Goal: Information Seeking & Learning: Learn about a topic

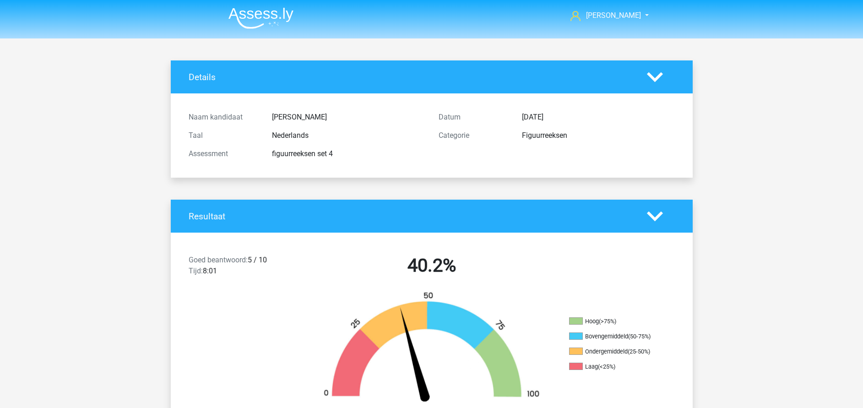
click at [262, 14] on img at bounding box center [261, 18] width 65 height 22
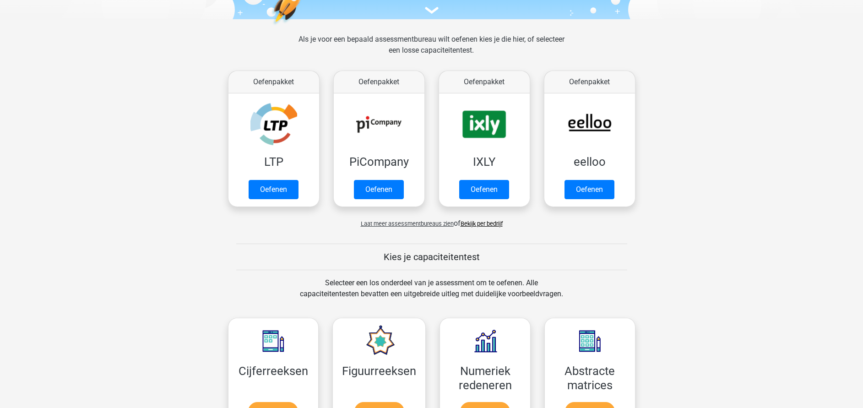
scroll to position [275, 0]
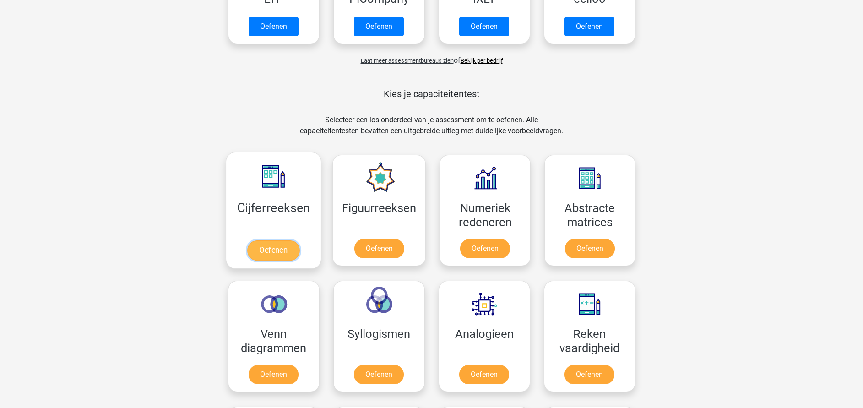
click at [275, 246] on link "Oefenen" at bounding box center [273, 250] width 52 height 20
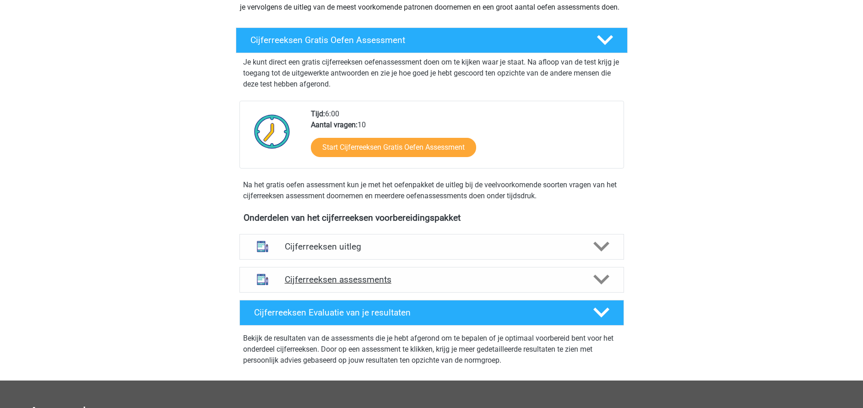
scroll to position [137, 0]
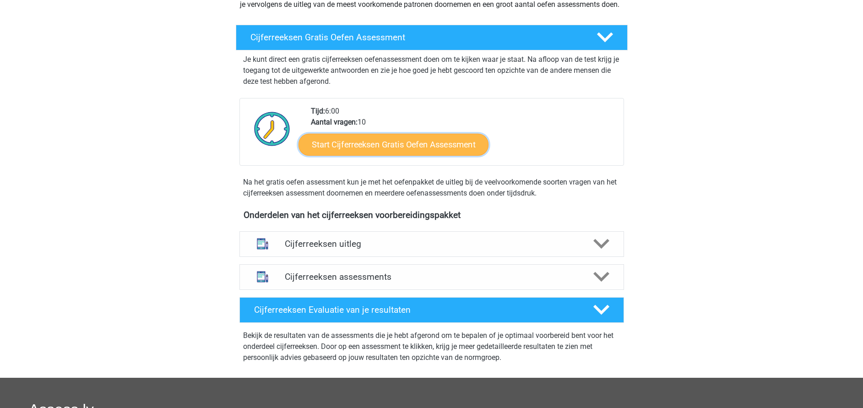
click at [384, 155] on link "Start Cijferreeksen Gratis Oefen Assessment" at bounding box center [394, 144] width 190 height 22
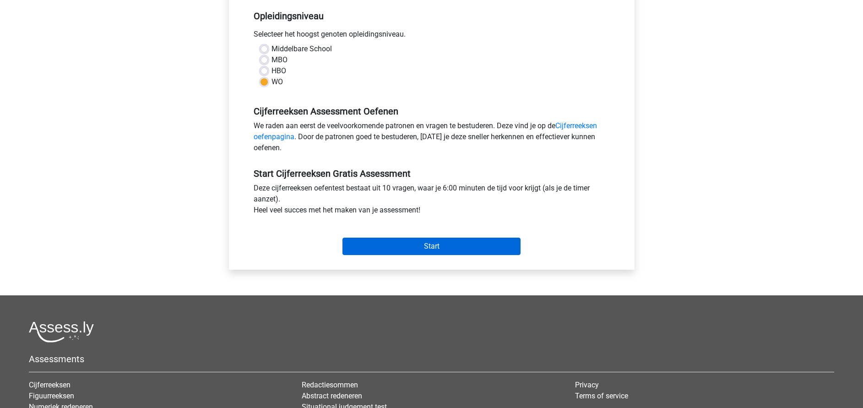
scroll to position [206, 0]
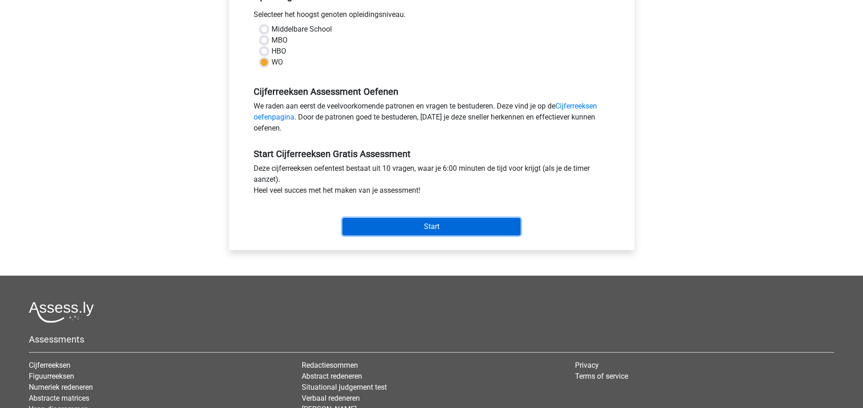
click at [406, 229] on input "Start" at bounding box center [432, 226] width 178 height 17
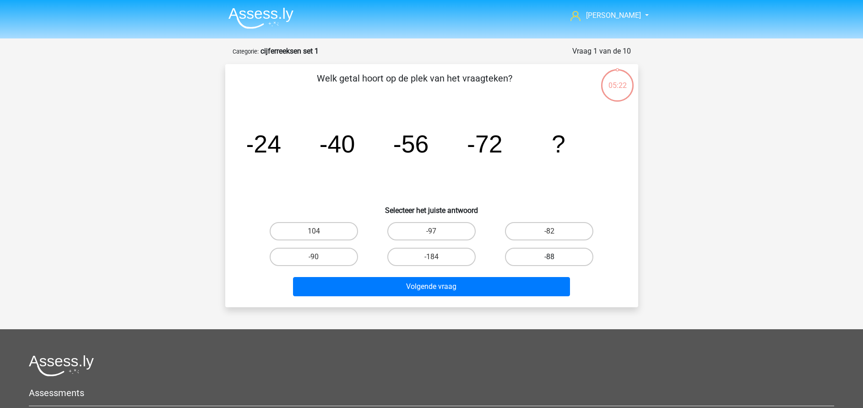
click at [526, 257] on label "-88" at bounding box center [549, 257] width 88 height 18
click at [550, 257] on input "-88" at bounding box center [553, 260] width 6 height 6
radio input "true"
click at [504, 276] on div "Volgende vraag" at bounding box center [432, 285] width 384 height 30
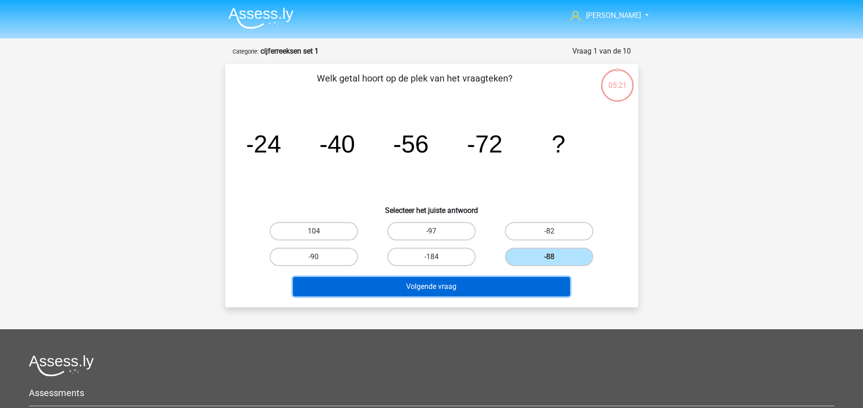
click at [503, 286] on button "Volgende vraag" at bounding box center [431, 286] width 277 height 19
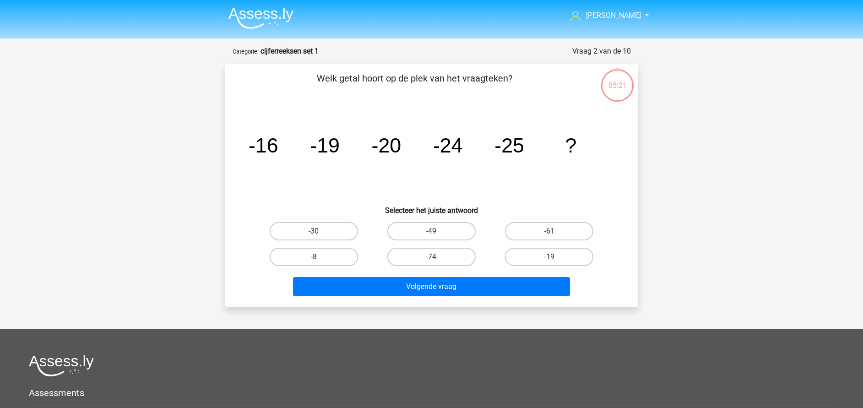
scroll to position [46, 0]
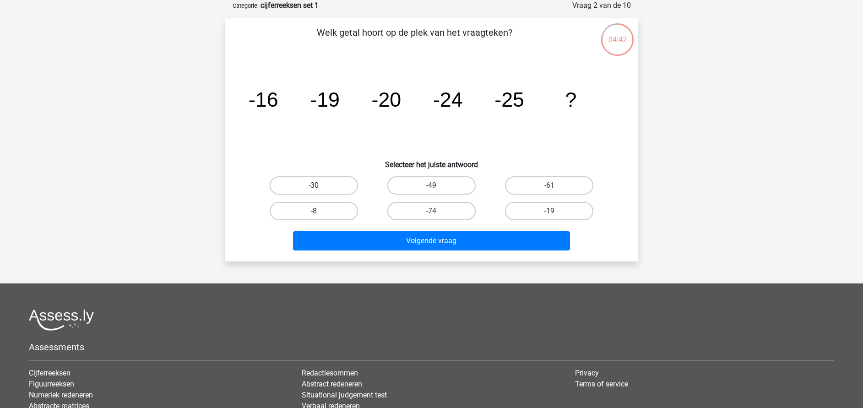
click at [345, 190] on label "-30" at bounding box center [314, 185] width 88 height 18
click at [320, 190] on input "-30" at bounding box center [317, 189] width 6 height 6
radio input "true"
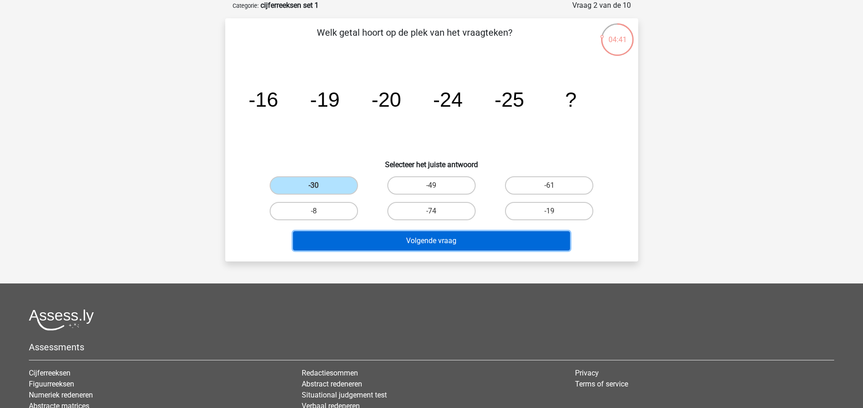
click at [399, 244] on button "Volgende vraag" at bounding box center [431, 240] width 277 height 19
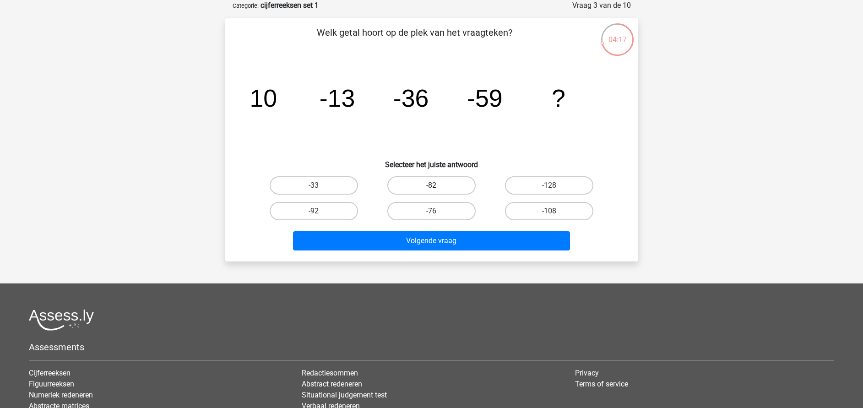
click at [441, 184] on label "-82" at bounding box center [432, 185] width 88 height 18
click at [437, 186] on input "-82" at bounding box center [434, 189] width 6 height 6
radio input "true"
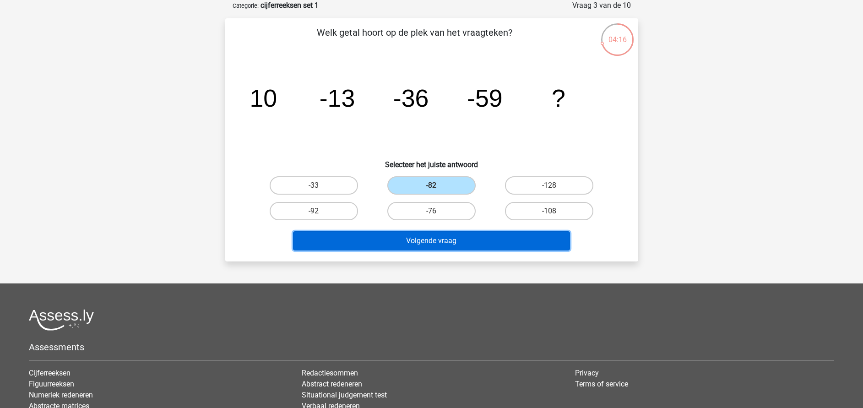
click at [440, 241] on button "Volgende vraag" at bounding box center [431, 240] width 277 height 19
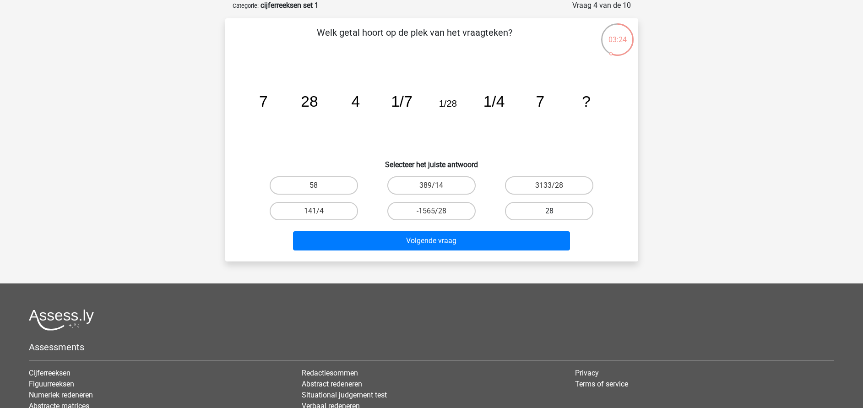
click at [542, 211] on label "28" at bounding box center [549, 211] width 88 height 18
click at [550, 211] on input "28" at bounding box center [553, 214] width 6 height 6
radio input "true"
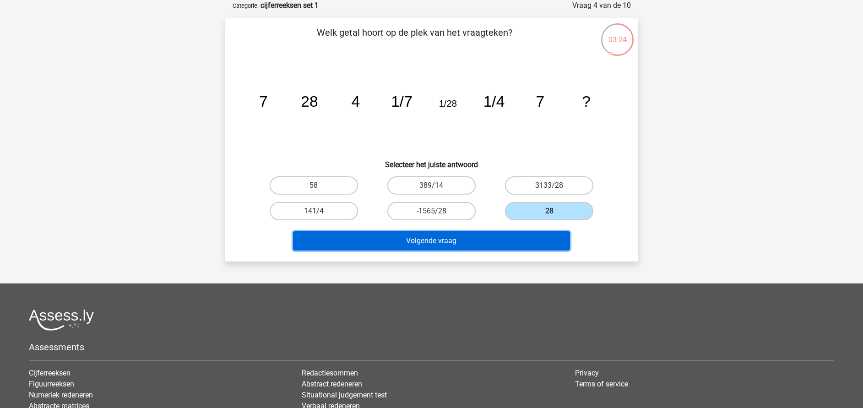
click at [501, 240] on button "Volgende vraag" at bounding box center [431, 240] width 277 height 19
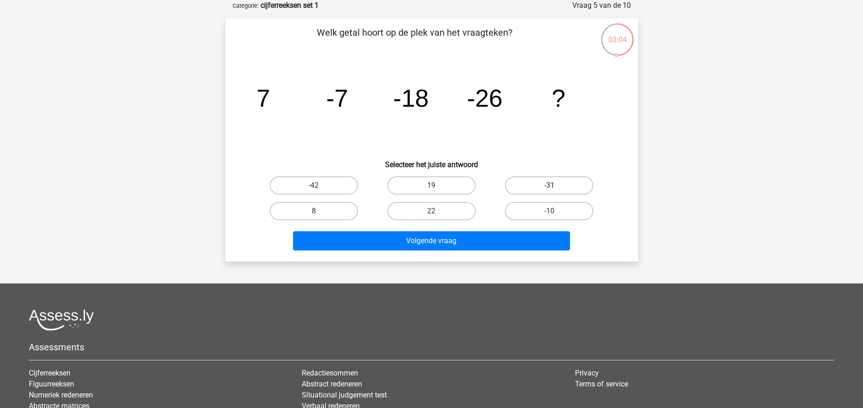
click at [522, 184] on label "-31" at bounding box center [549, 185] width 88 height 18
click at [550, 186] on input "-31" at bounding box center [553, 189] width 6 height 6
radio input "true"
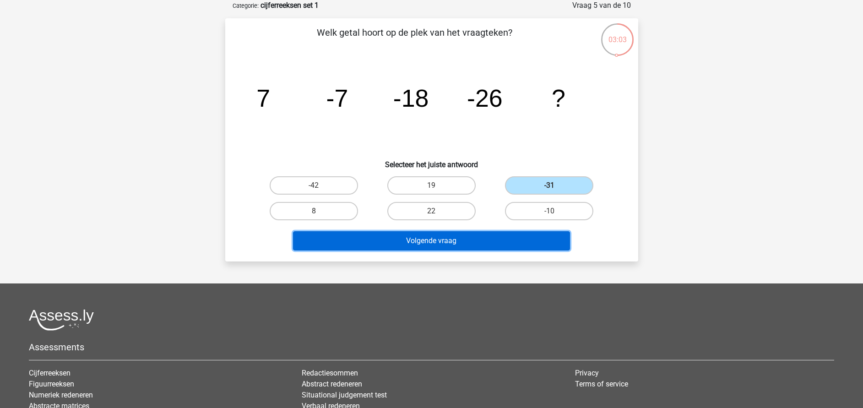
click at [485, 240] on button "Volgende vraag" at bounding box center [431, 240] width 277 height 19
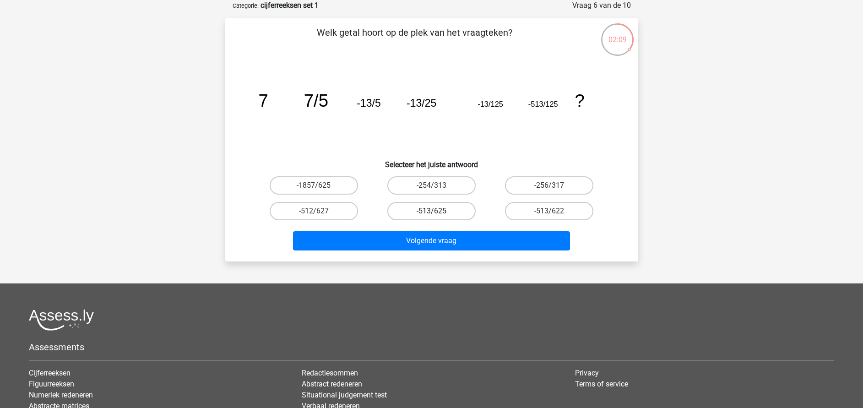
click at [442, 214] on label "-513/625" at bounding box center [432, 211] width 88 height 18
click at [437, 214] on input "-513/625" at bounding box center [434, 214] width 6 height 6
radio input "true"
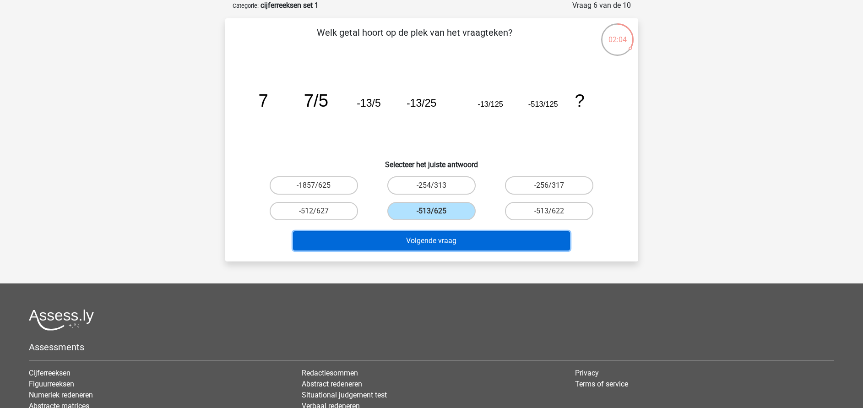
click at [446, 240] on button "Volgende vraag" at bounding box center [431, 240] width 277 height 19
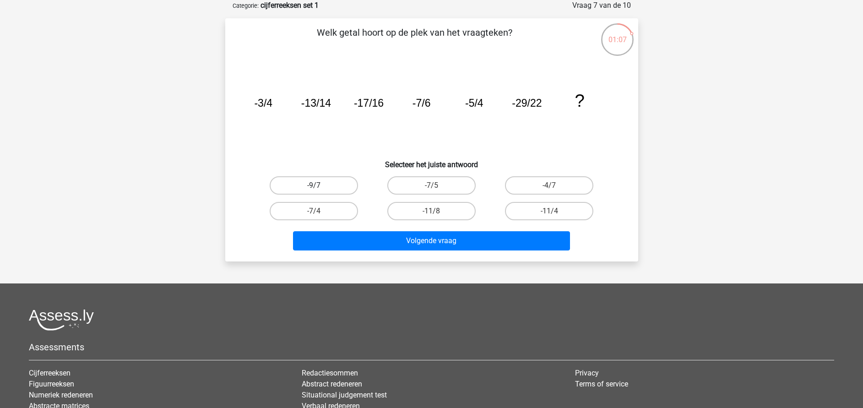
click at [335, 185] on label "-9/7" at bounding box center [314, 185] width 88 height 18
click at [320, 186] on input "-9/7" at bounding box center [317, 189] width 6 height 6
radio input "true"
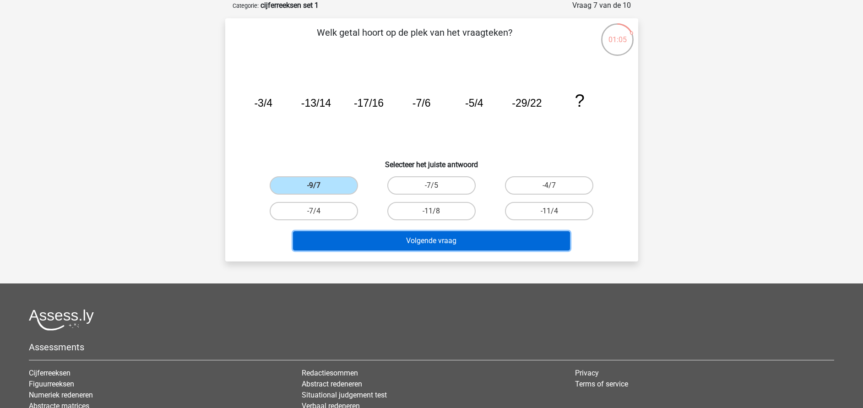
click at [391, 235] on button "Volgende vraag" at bounding box center [431, 240] width 277 height 19
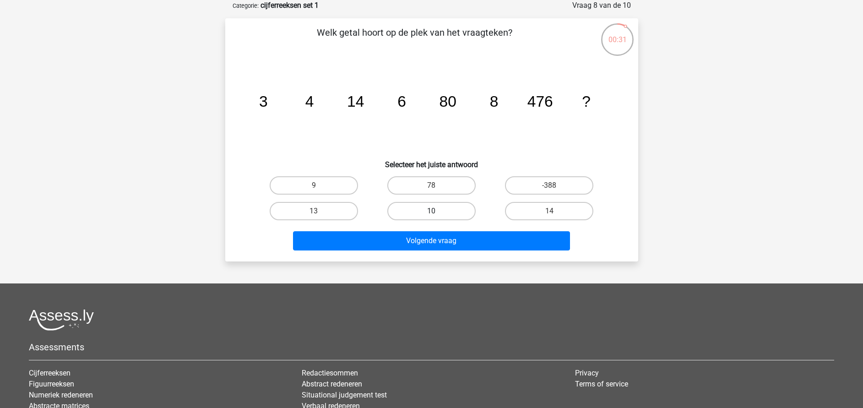
click at [405, 214] on label "10" at bounding box center [432, 211] width 88 height 18
click at [431, 214] on input "10" at bounding box center [434, 214] width 6 height 6
radio input "true"
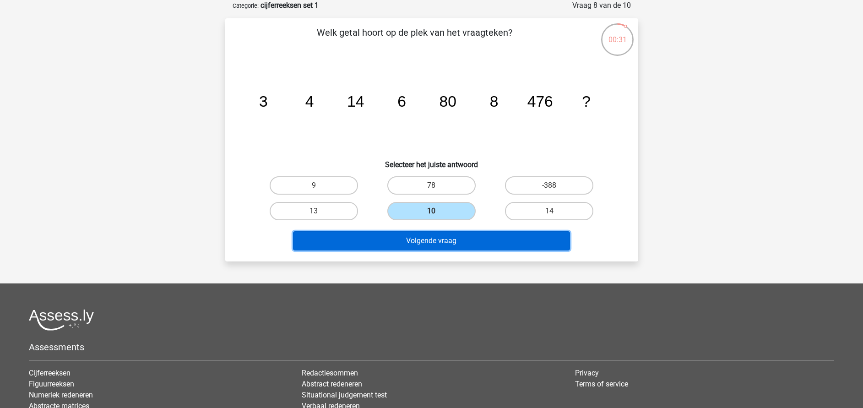
click at [418, 238] on button "Volgende vraag" at bounding box center [431, 240] width 277 height 19
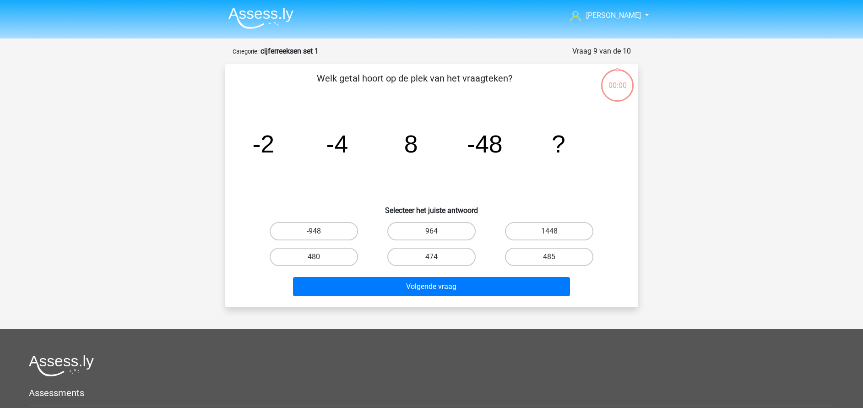
scroll to position [46, 0]
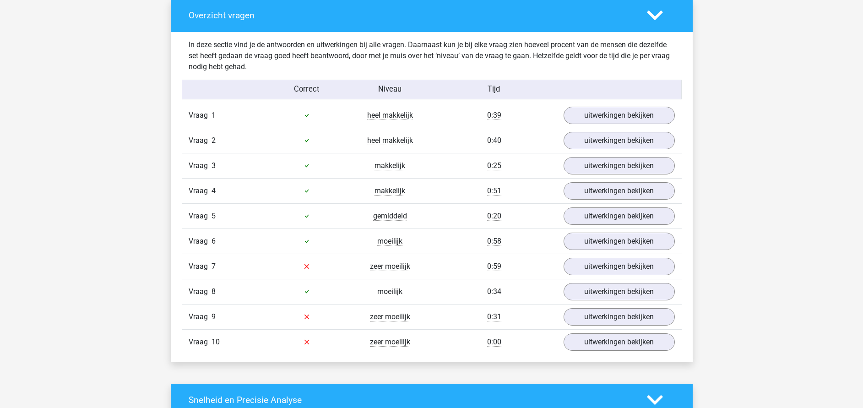
scroll to position [550, 0]
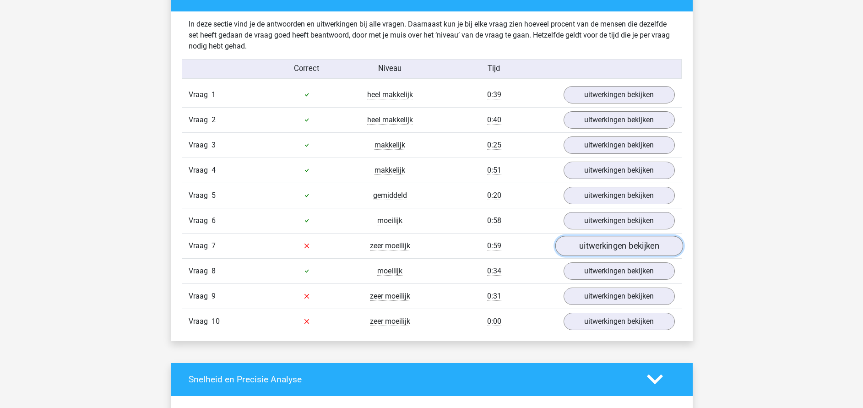
click at [569, 246] on link "uitwerkingen bekijken" at bounding box center [619, 246] width 128 height 20
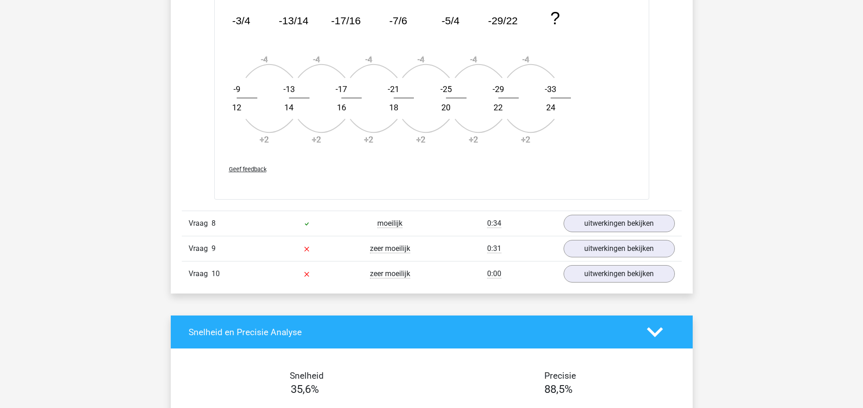
scroll to position [1168, 0]
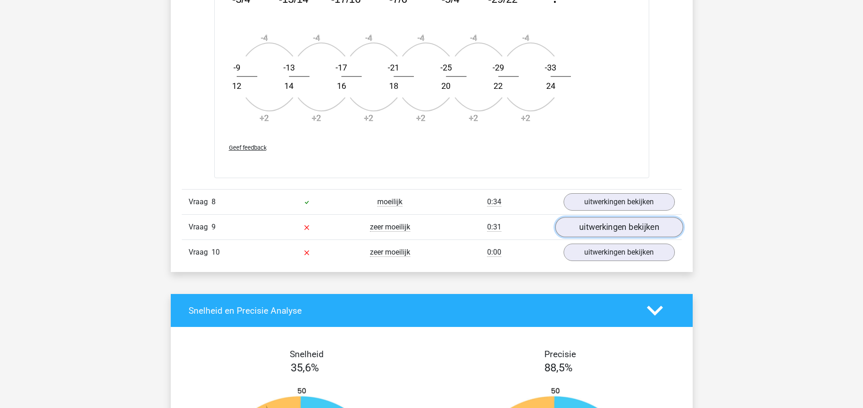
click at [575, 229] on link "uitwerkingen bekijken" at bounding box center [619, 227] width 128 height 20
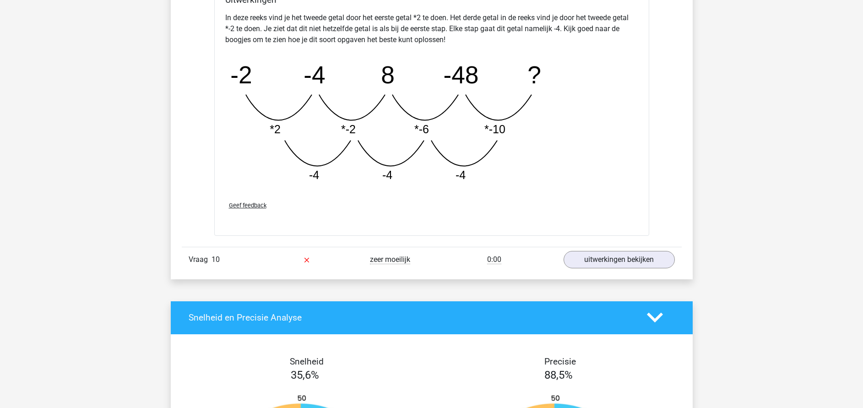
scroll to position [1649, 0]
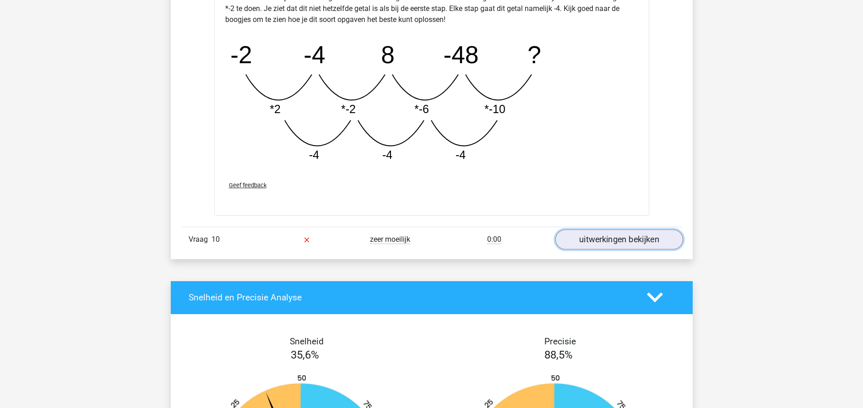
click at [581, 240] on link "uitwerkingen bekijken" at bounding box center [619, 239] width 128 height 20
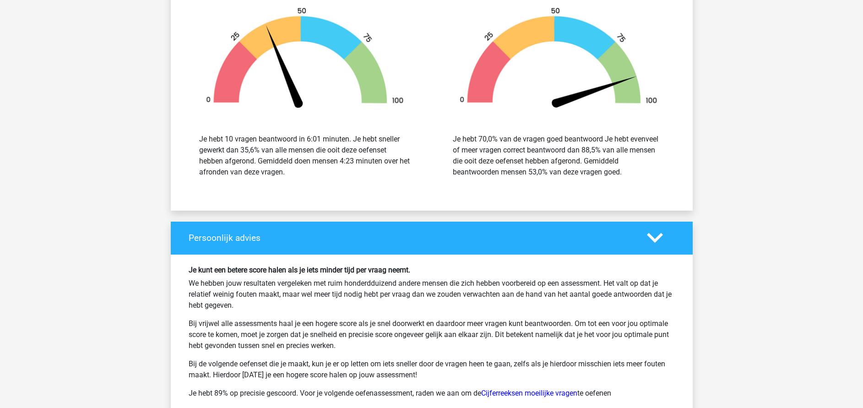
scroll to position [2611, 0]
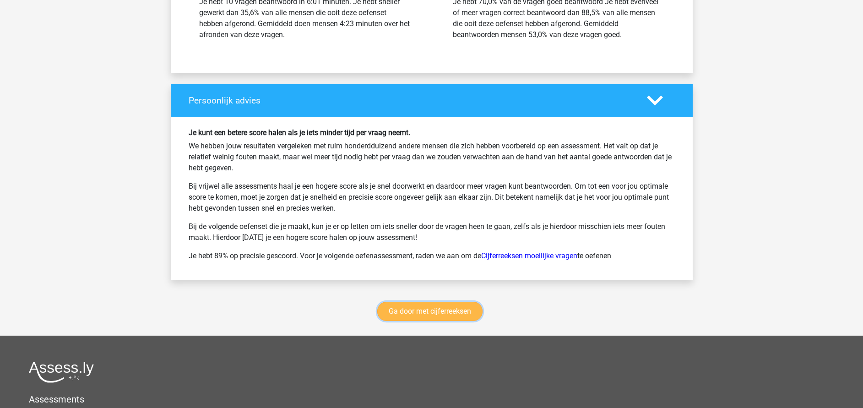
click at [442, 316] on link "Ga door met cijferreeksen" at bounding box center [429, 311] width 105 height 19
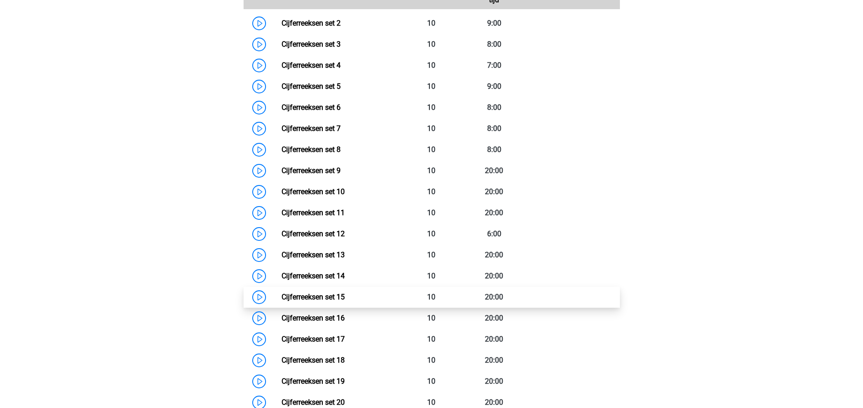
scroll to position [478, 0]
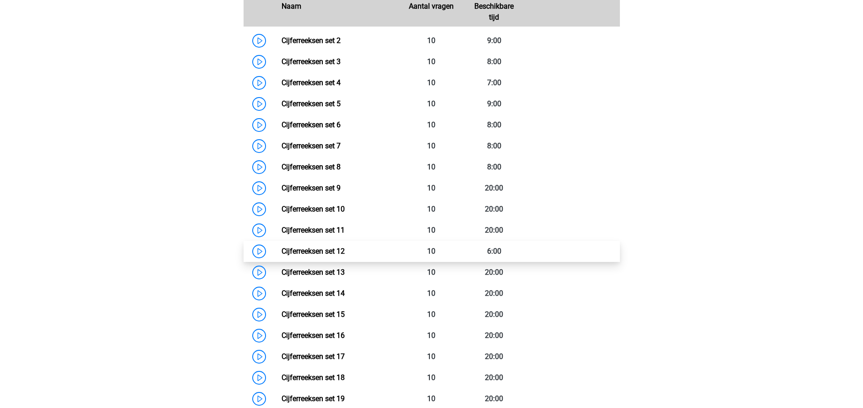
click at [311, 256] on link "Cijferreeksen set 12" at bounding box center [313, 251] width 63 height 9
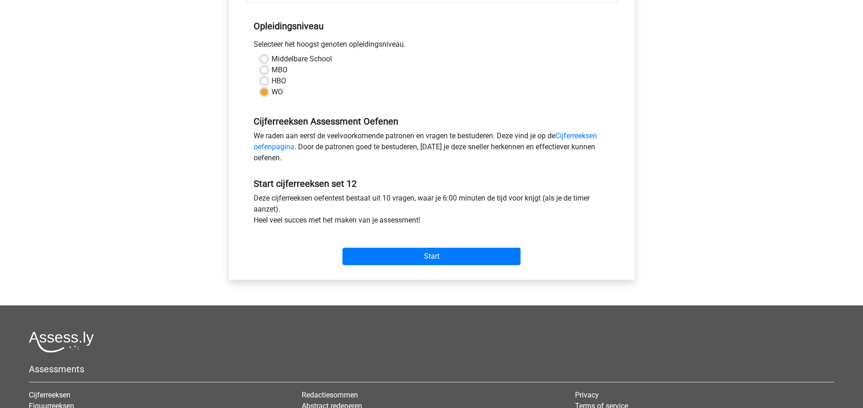
scroll to position [137, 0]
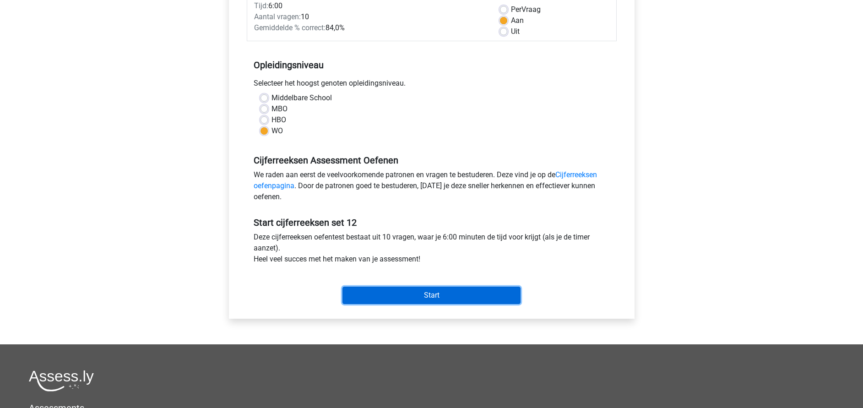
click at [377, 291] on input "Start" at bounding box center [432, 295] width 178 height 17
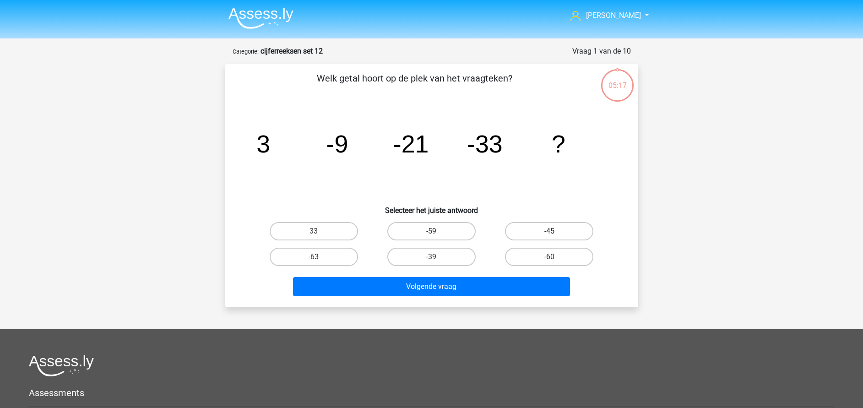
click at [546, 230] on label "-45" at bounding box center [549, 231] width 88 height 18
click at [550, 231] on input "-45" at bounding box center [553, 234] width 6 height 6
radio input "true"
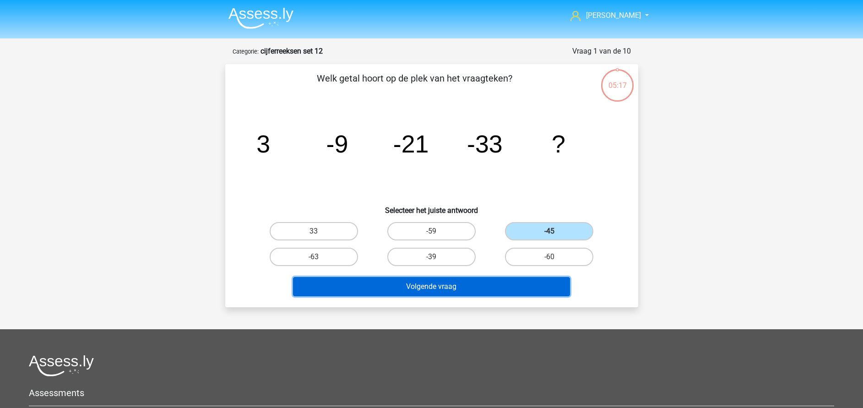
click at [483, 286] on button "Volgende vraag" at bounding box center [431, 286] width 277 height 19
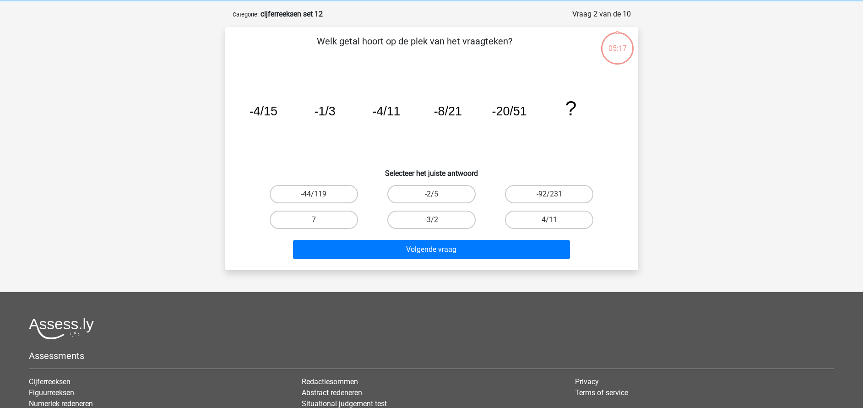
scroll to position [46, 0]
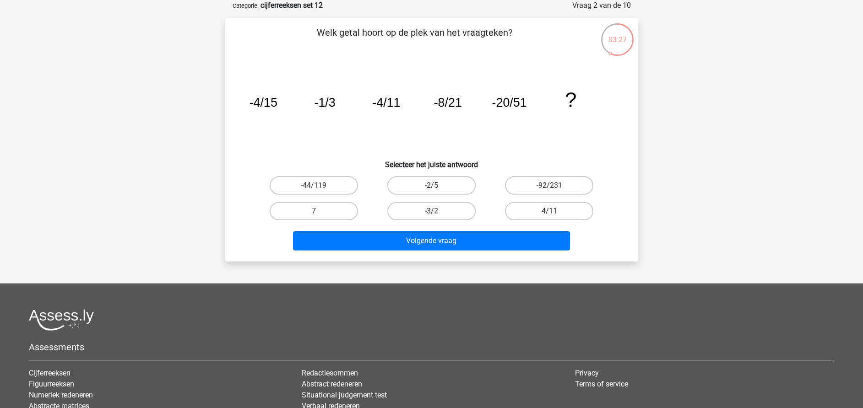
click at [545, 216] on label "4/11" at bounding box center [549, 211] width 88 height 18
click at [550, 216] on input "4/11" at bounding box center [553, 214] width 6 height 6
radio input "true"
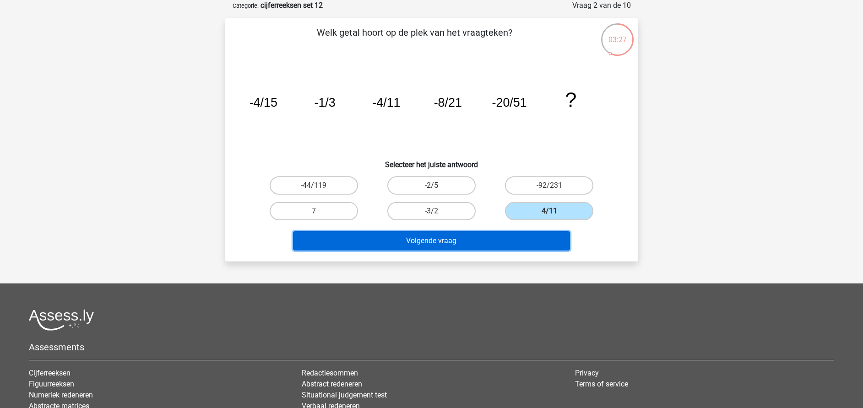
click at [511, 243] on button "Volgende vraag" at bounding box center [431, 240] width 277 height 19
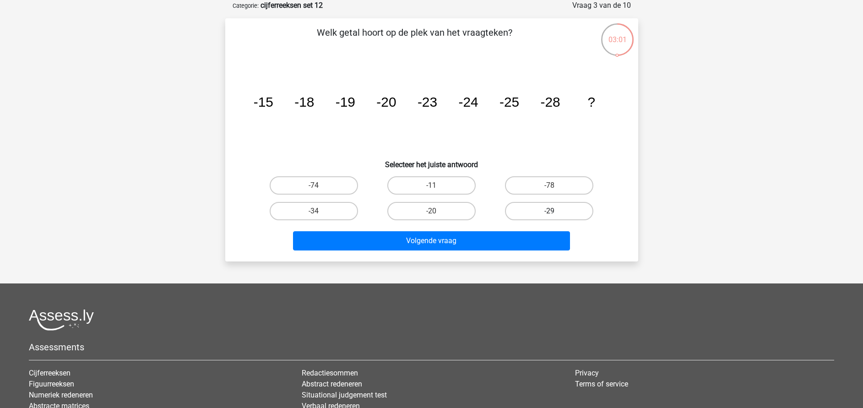
click at [545, 209] on label "-29" at bounding box center [549, 211] width 88 height 18
click at [550, 211] on input "-29" at bounding box center [553, 214] width 6 height 6
radio input "true"
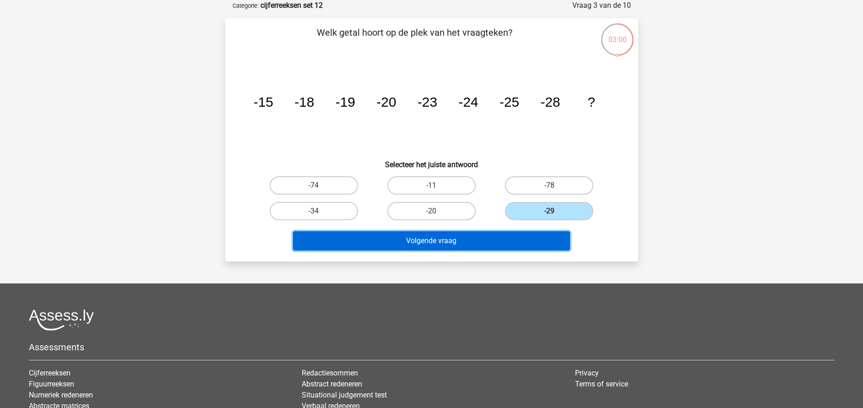
click at [499, 244] on button "Volgende vraag" at bounding box center [431, 240] width 277 height 19
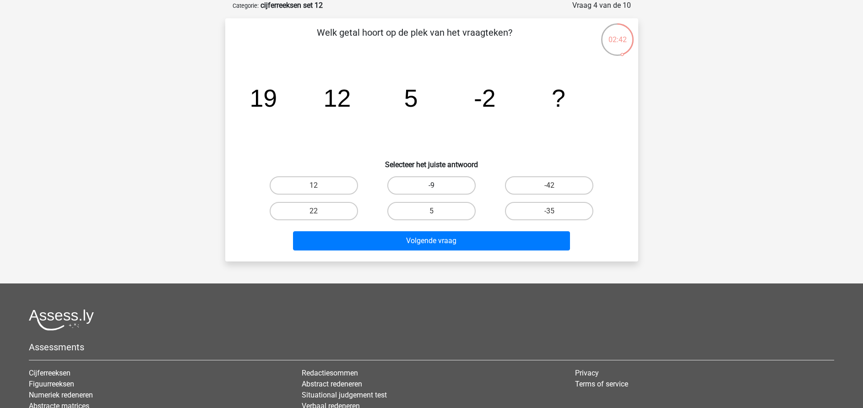
click at [449, 182] on label "-9" at bounding box center [432, 185] width 88 height 18
click at [437, 186] on input "-9" at bounding box center [434, 189] width 6 height 6
radio input "true"
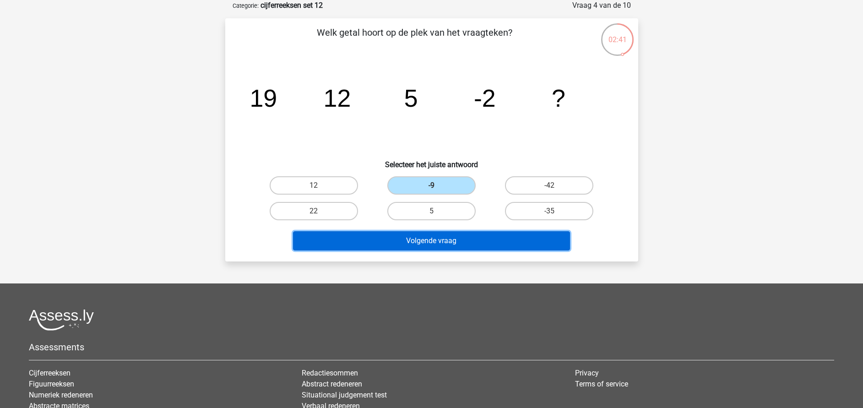
click at [437, 243] on button "Volgende vraag" at bounding box center [431, 240] width 277 height 19
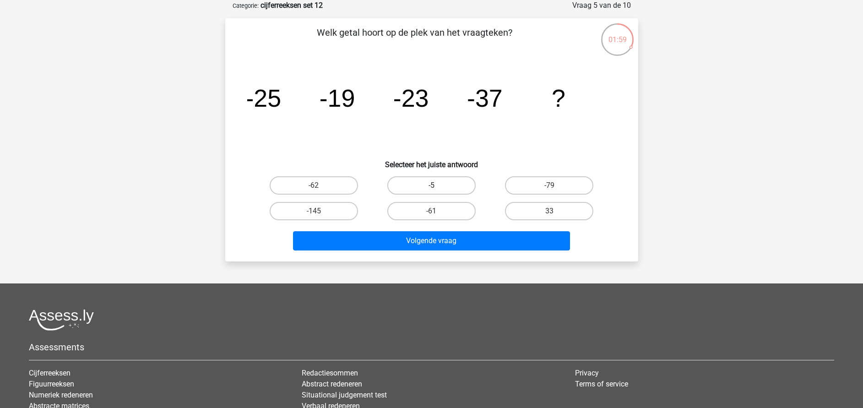
click at [448, 184] on label "-5" at bounding box center [432, 185] width 88 height 18
click at [437, 186] on input "-5" at bounding box center [434, 189] width 6 height 6
radio input "true"
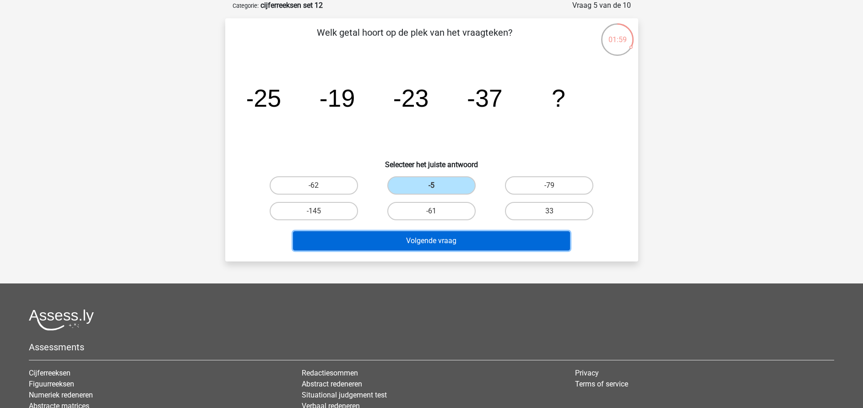
click at [433, 235] on button "Volgende vraag" at bounding box center [431, 240] width 277 height 19
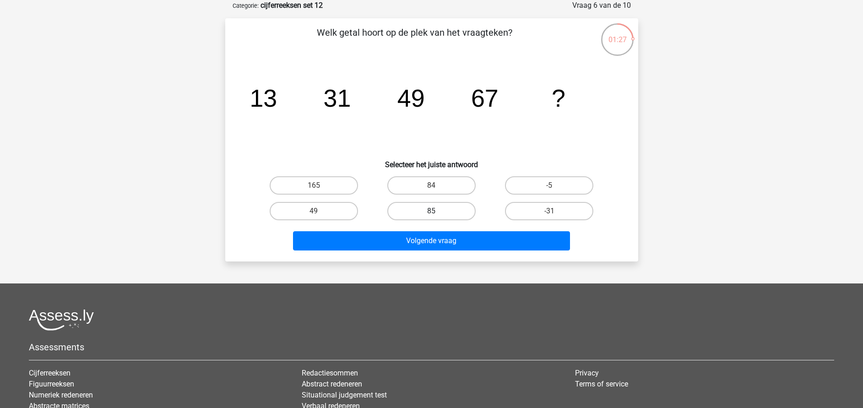
click at [446, 213] on label "85" at bounding box center [432, 211] width 88 height 18
click at [437, 213] on input "85" at bounding box center [434, 214] width 6 height 6
radio input "true"
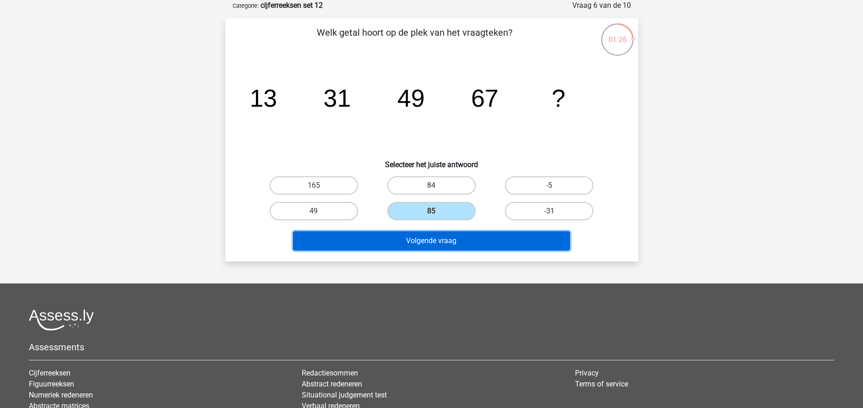
click at [426, 241] on button "Volgende vraag" at bounding box center [431, 240] width 277 height 19
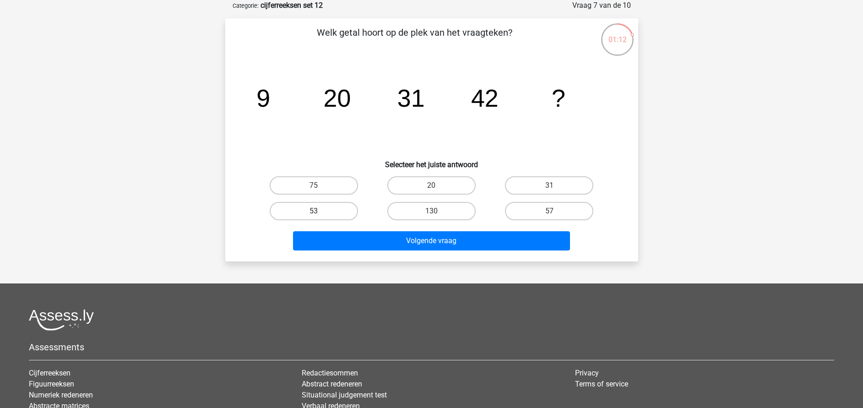
click at [336, 214] on label "53" at bounding box center [314, 211] width 88 height 18
click at [320, 214] on input "53" at bounding box center [317, 214] width 6 height 6
radio input "true"
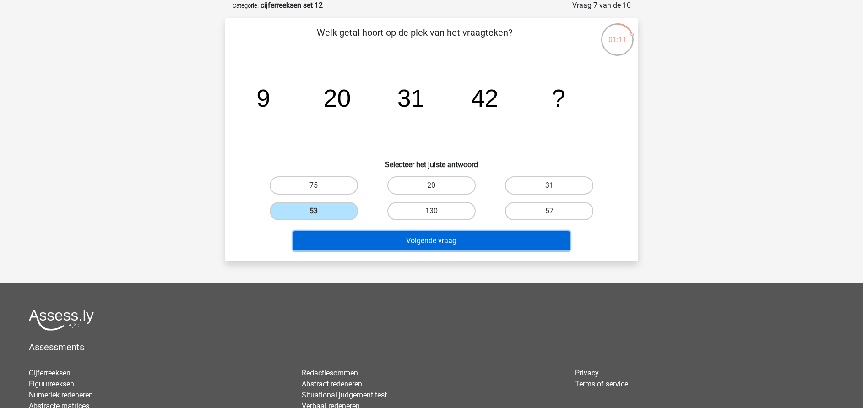
click at [377, 241] on button "Volgende vraag" at bounding box center [431, 240] width 277 height 19
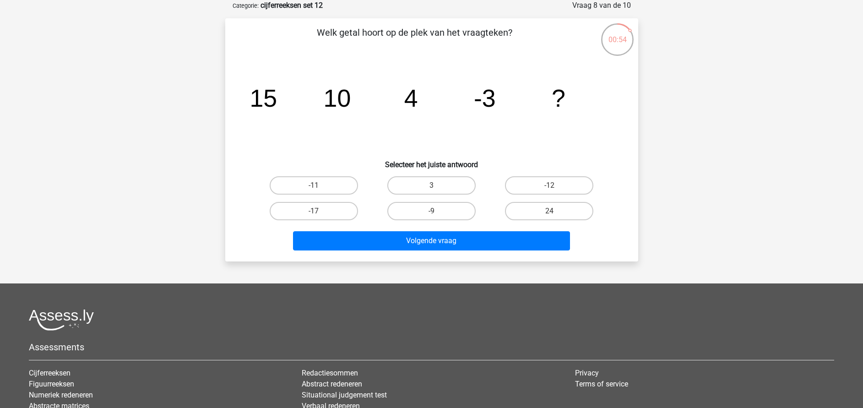
click at [317, 186] on input "-11" at bounding box center [317, 189] width 6 height 6
radio input "true"
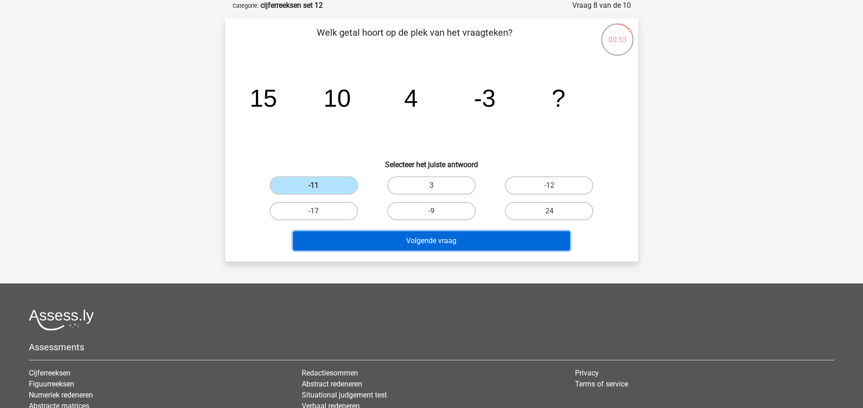
click at [343, 243] on button "Volgende vraag" at bounding box center [431, 240] width 277 height 19
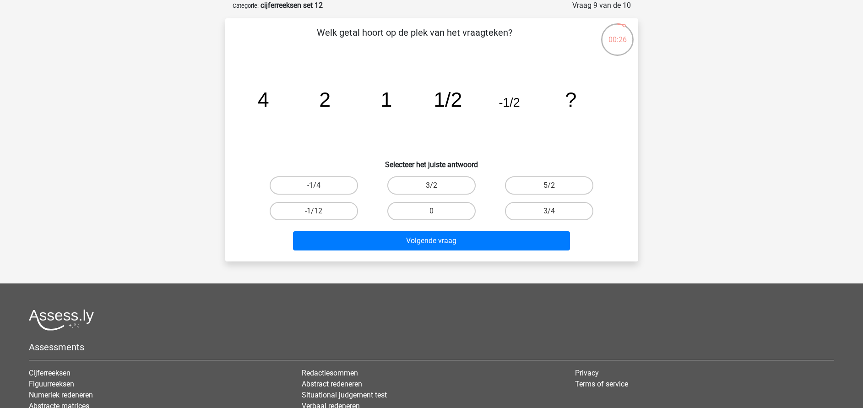
click at [337, 184] on label "-1/4" at bounding box center [314, 185] width 88 height 18
click at [320, 186] on input "-1/4" at bounding box center [317, 189] width 6 height 6
radio input "true"
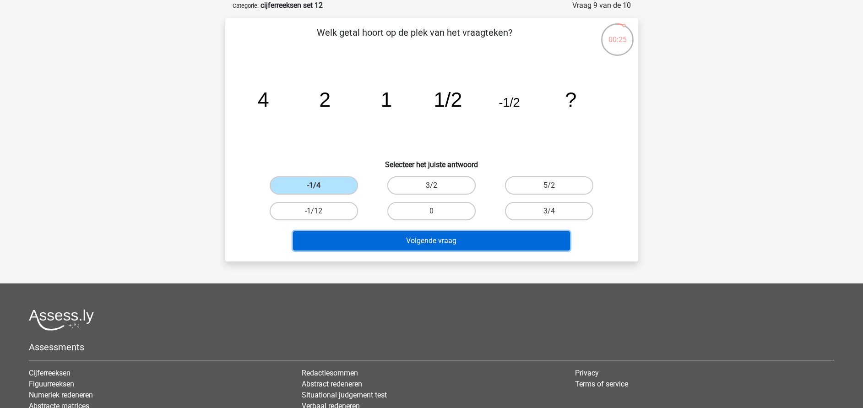
click at [384, 234] on button "Volgende vraag" at bounding box center [431, 240] width 277 height 19
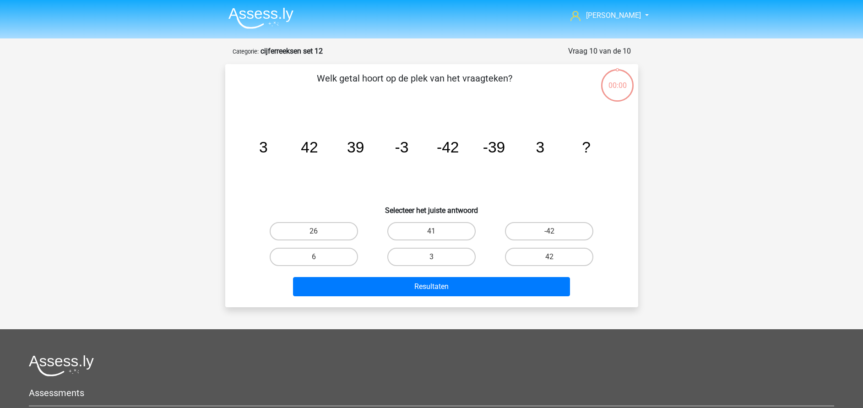
scroll to position [46, 0]
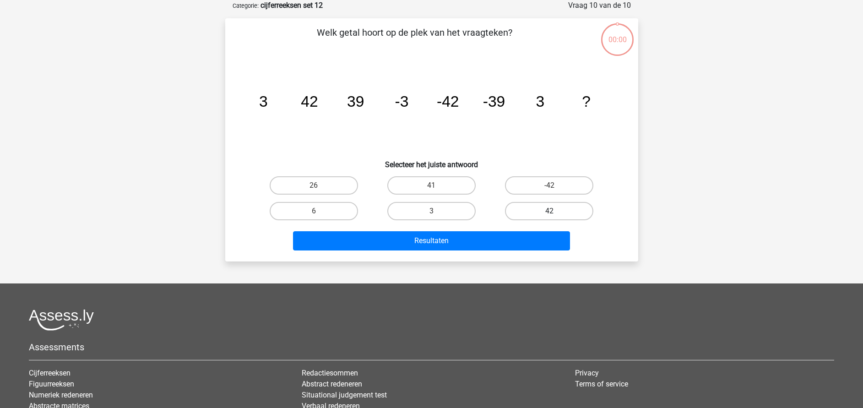
click at [531, 212] on label "42" at bounding box center [549, 211] width 88 height 18
click at [550, 212] on input "42" at bounding box center [553, 214] width 6 height 6
radio input "true"
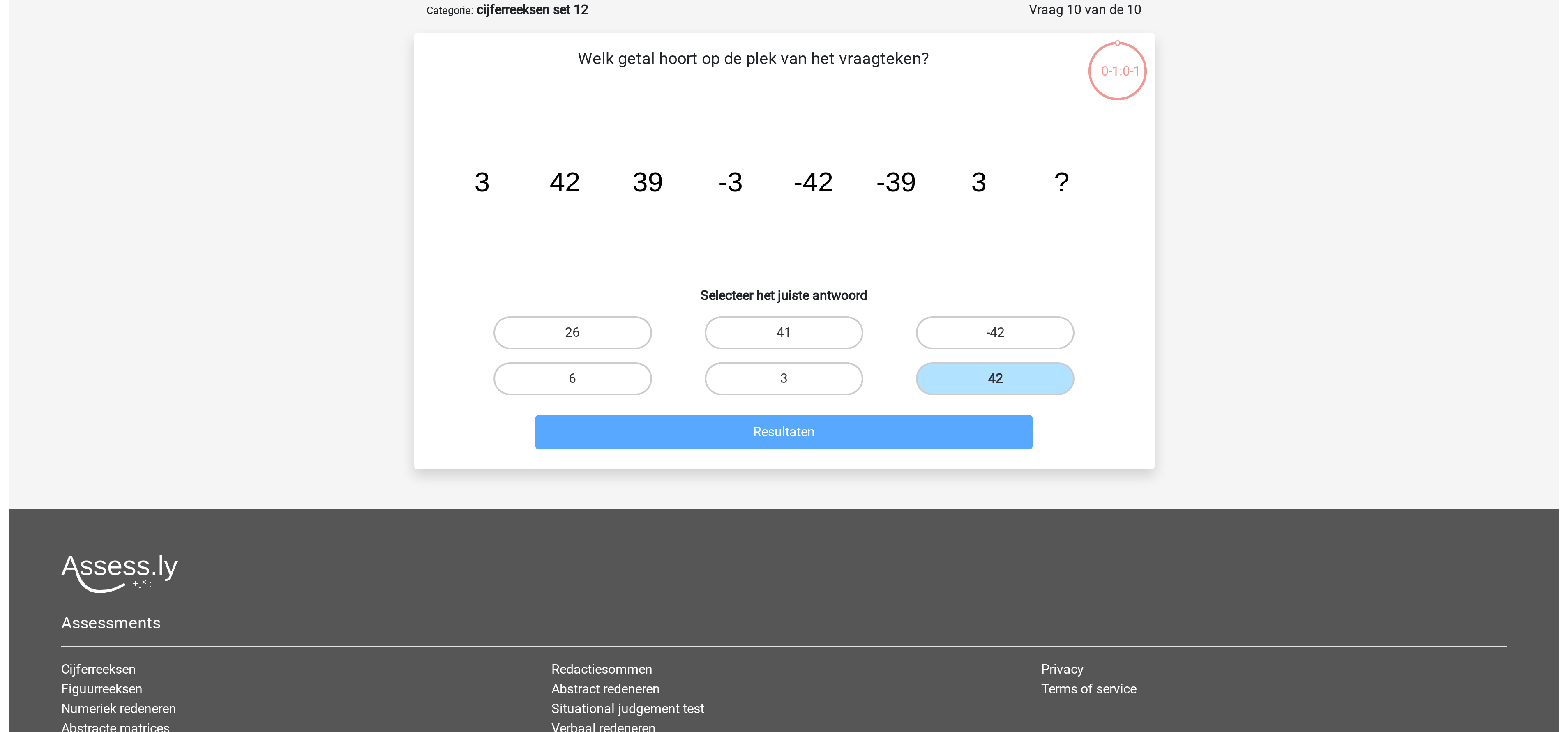
scroll to position [0, 0]
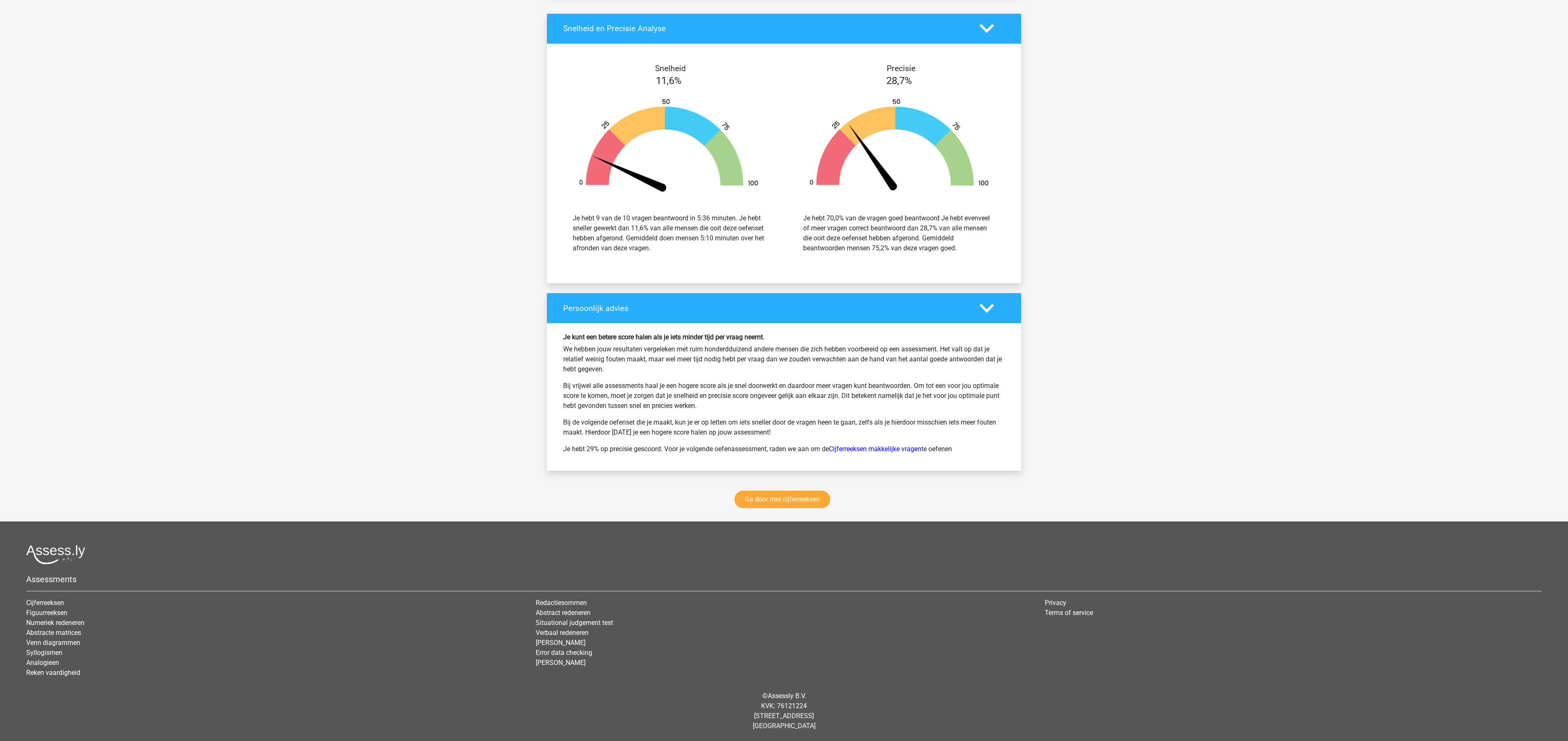
scroll to position [835, 0]
click at [781, 370] on link "Ga door met cijferreeksen" at bounding box center [782, 499] width 95 height 17
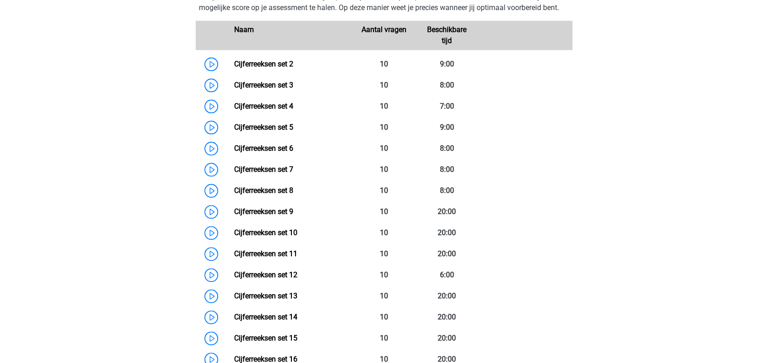
scroll to position [471, 0]
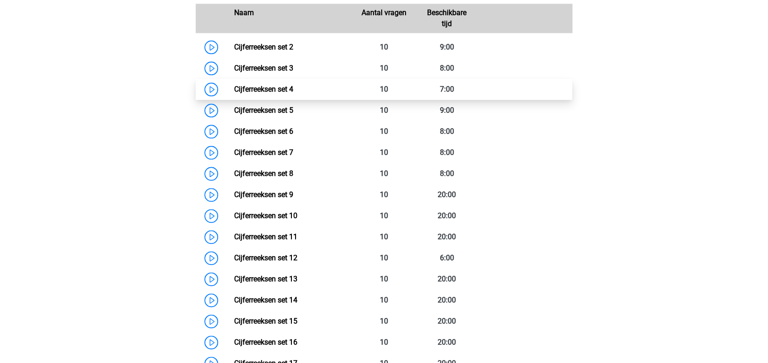
click at [258, 93] on link "Cijferreeksen set 4" at bounding box center [263, 89] width 59 height 9
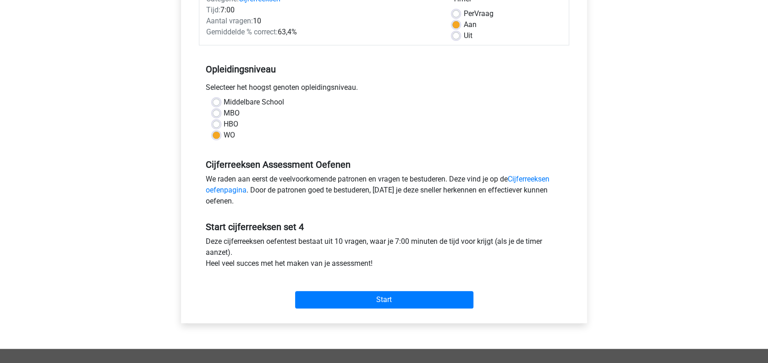
scroll to position [244, 0]
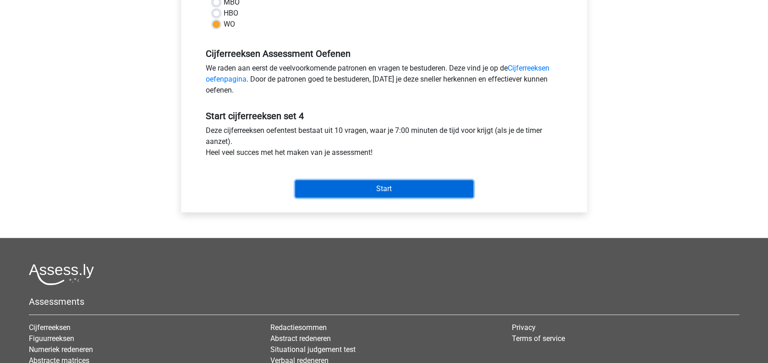
click at [329, 186] on input "Start" at bounding box center [384, 188] width 178 height 17
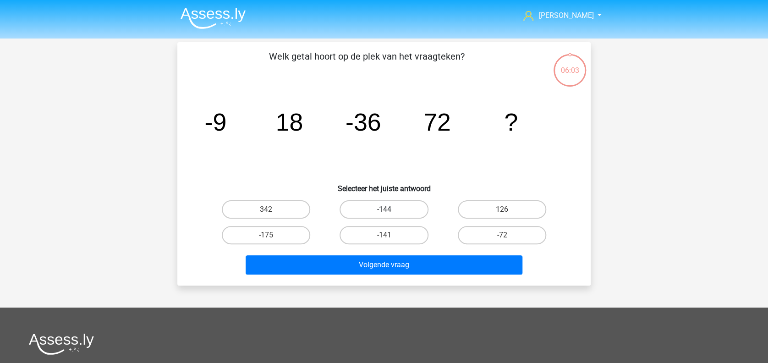
click at [420, 205] on label "-144" at bounding box center [383, 209] width 88 height 18
click at [390, 209] on input "-144" at bounding box center [387, 212] width 6 height 6
radio input "true"
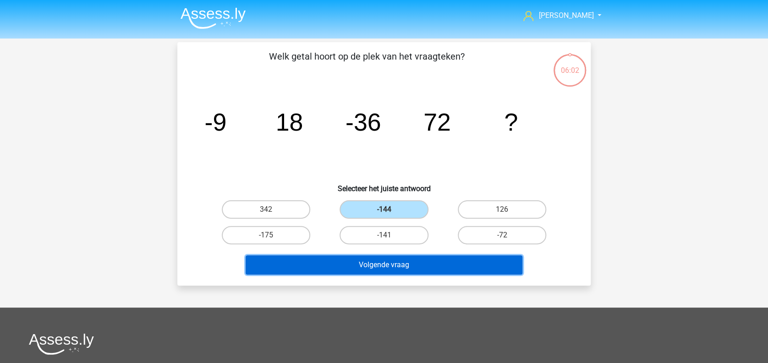
click at [381, 270] on button "Volgende vraag" at bounding box center [384, 264] width 277 height 19
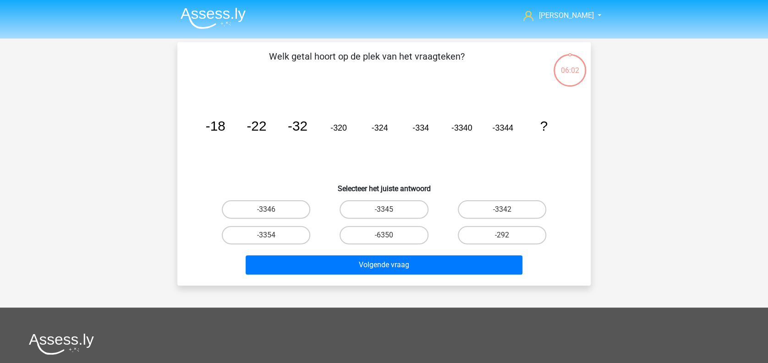
scroll to position [42, 0]
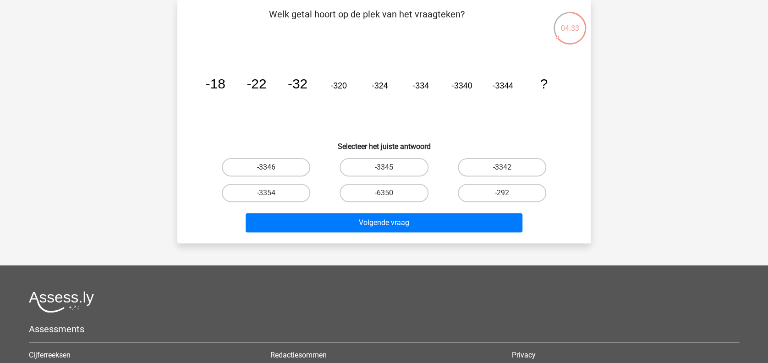
click at [281, 170] on label "-3346" at bounding box center [266, 167] width 88 height 18
click at [272, 170] on input "-3346" at bounding box center [269, 170] width 6 height 6
radio input "true"
click at [483, 167] on label "-3342" at bounding box center [502, 167] width 88 height 18
click at [502, 167] on input "-3342" at bounding box center [505, 170] width 6 height 6
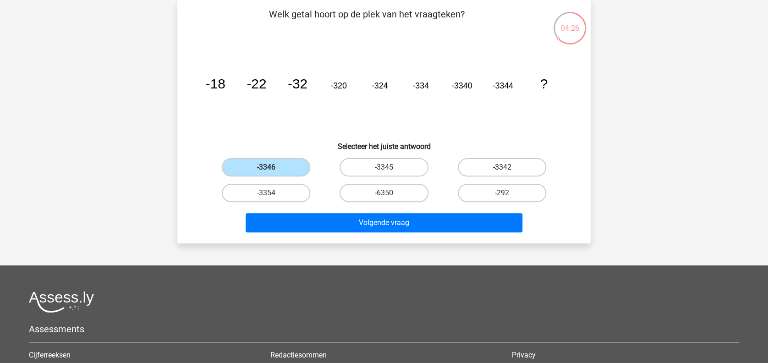
radio input "true"
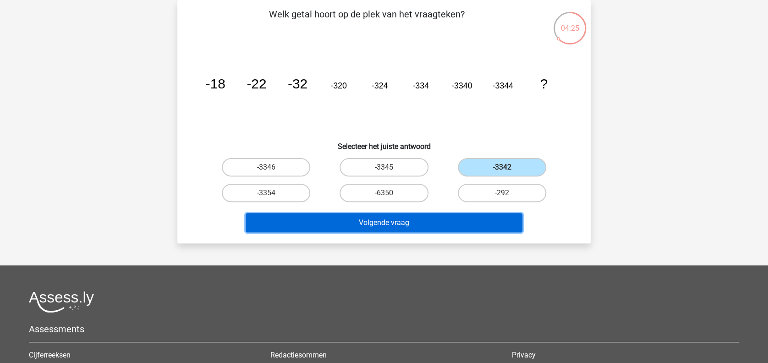
click at [429, 224] on button "Volgende vraag" at bounding box center [384, 222] width 277 height 19
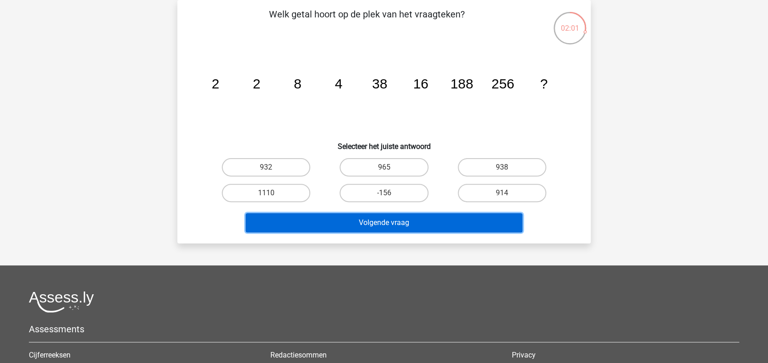
click at [333, 214] on button "Volgende vraag" at bounding box center [384, 222] width 277 height 19
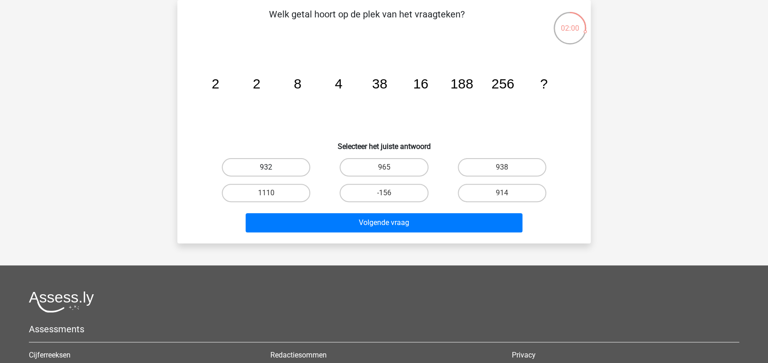
click at [303, 163] on label "932" at bounding box center [266, 167] width 88 height 18
click at [272, 167] on input "932" at bounding box center [269, 170] width 6 height 6
radio input "true"
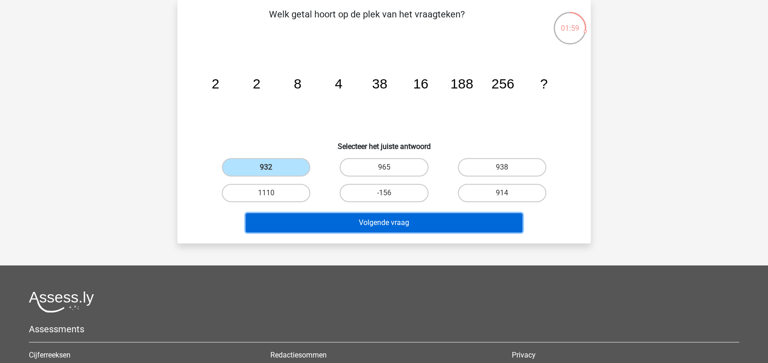
click at [316, 213] on button "Volgende vraag" at bounding box center [384, 222] width 277 height 19
click at [316, 217] on button "Volgende vraag" at bounding box center [384, 222] width 277 height 19
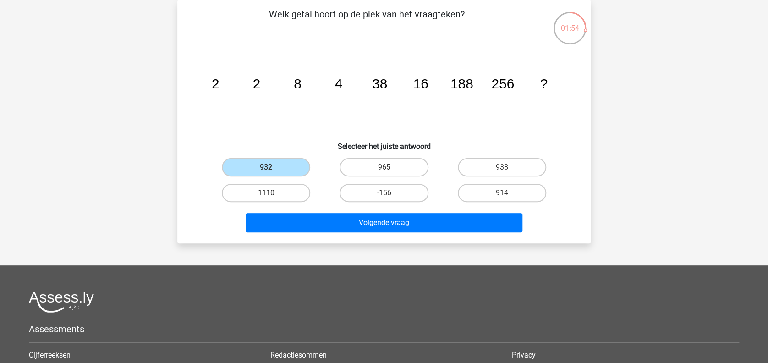
click at [263, 113] on icon "image/svg+xml 2 2 8 4 38 16 188 256 ?" at bounding box center [383, 88] width 369 height 93
click at [383, 164] on label "965" at bounding box center [383, 167] width 88 height 18
click at [384, 167] on input "965" at bounding box center [387, 170] width 6 height 6
radio input "true"
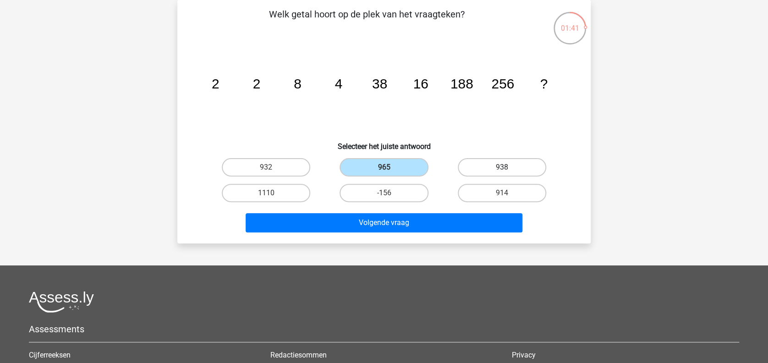
click at [493, 166] on label "938" at bounding box center [502, 167] width 88 height 18
click at [502, 167] on input "938" at bounding box center [505, 170] width 6 height 6
radio input "true"
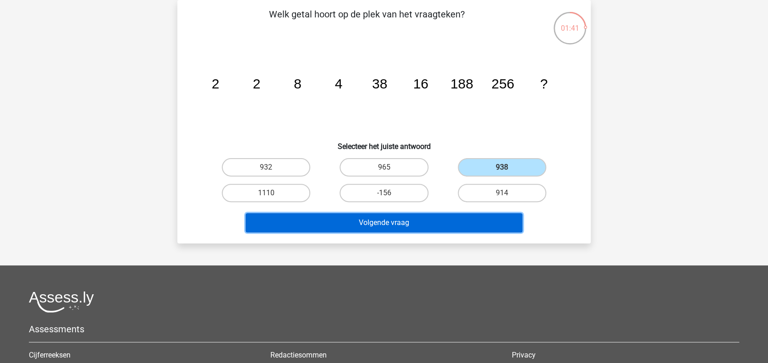
click at [446, 220] on button "Volgende vraag" at bounding box center [384, 222] width 277 height 19
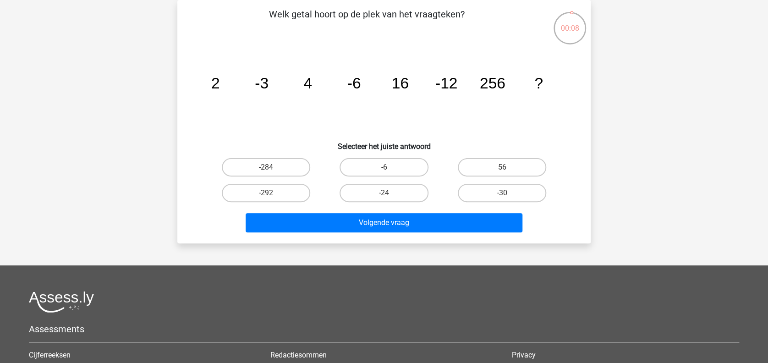
click at [506, 195] on input "-30" at bounding box center [505, 196] width 6 height 6
radio input "true"
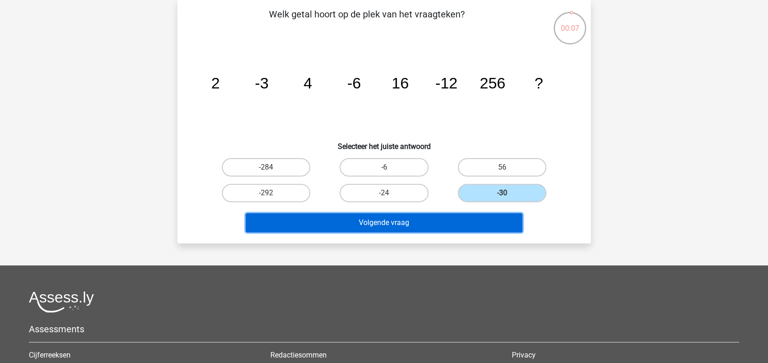
click at [466, 224] on button "Volgende vraag" at bounding box center [384, 222] width 277 height 19
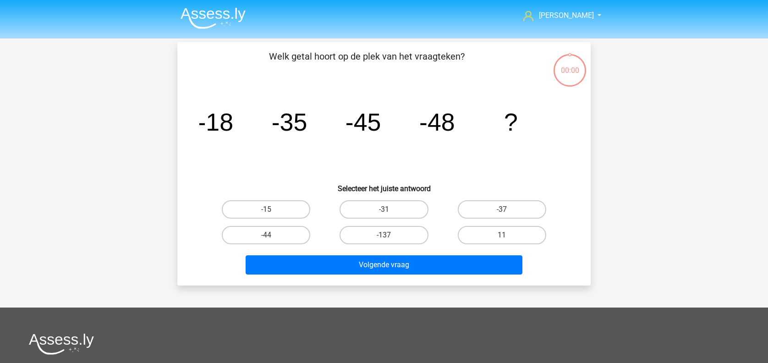
scroll to position [42, 0]
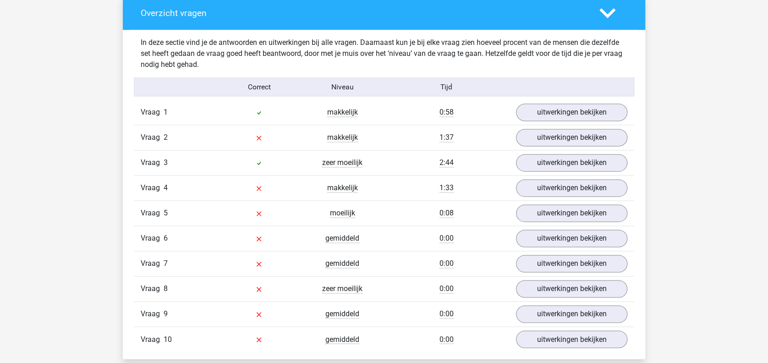
scroll to position [550, 0]
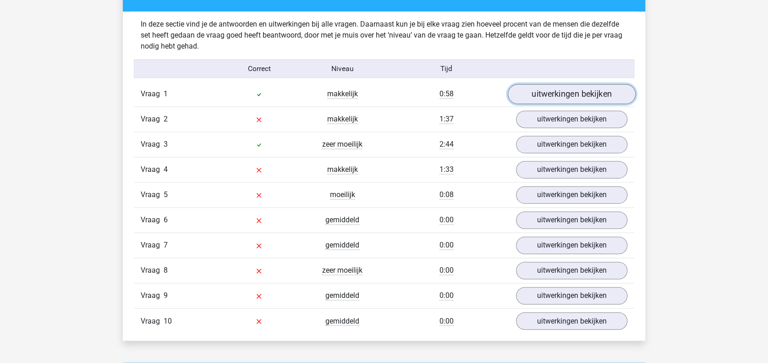
click at [560, 95] on link "uitwerkingen bekijken" at bounding box center [572, 94] width 128 height 20
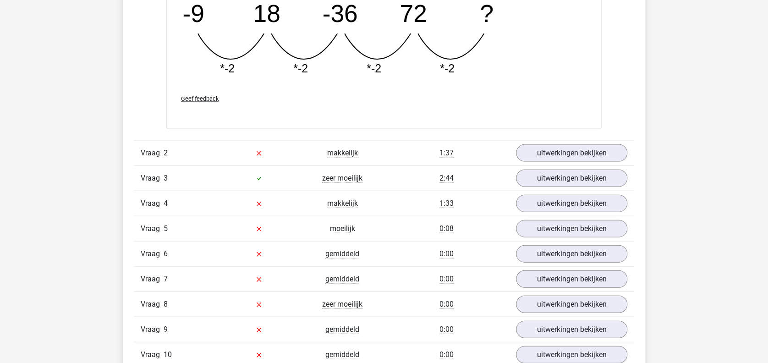
scroll to position [855, 0]
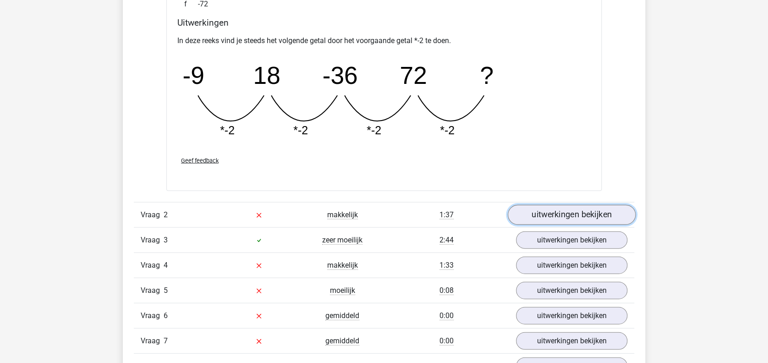
click at [531, 216] on link "uitwerkingen bekijken" at bounding box center [572, 214] width 128 height 20
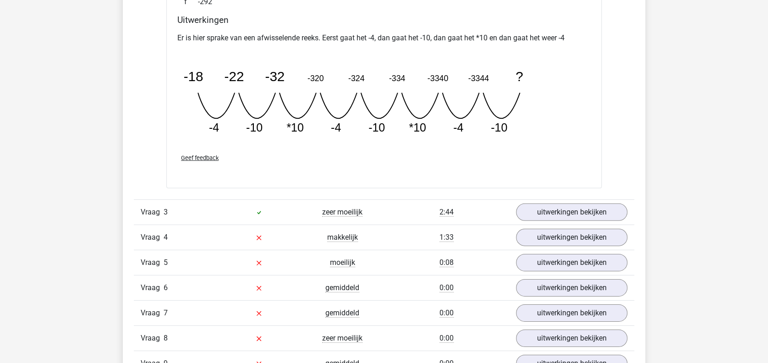
scroll to position [1343, 0]
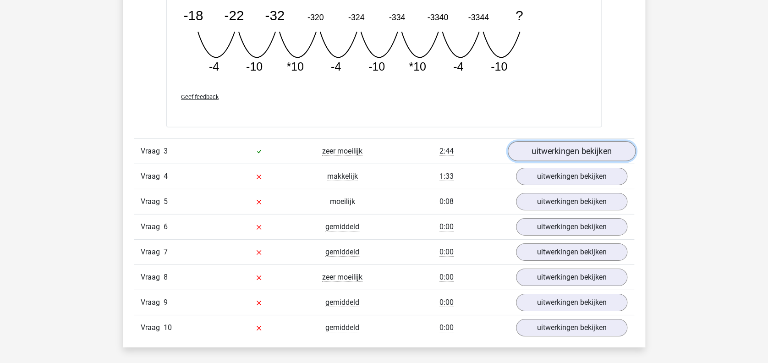
click at [535, 150] on link "uitwerkingen bekijken" at bounding box center [572, 151] width 128 height 20
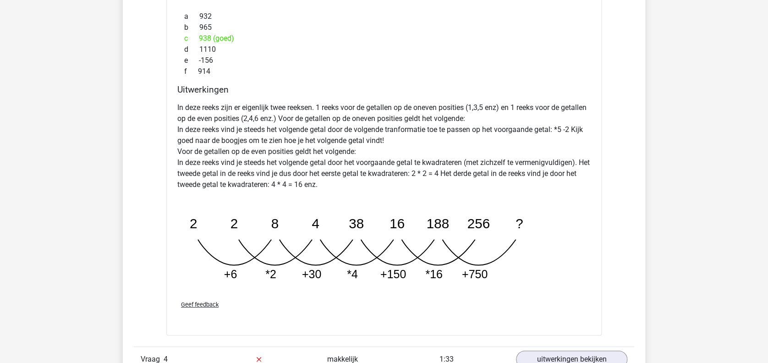
scroll to position [1710, 0]
